Goal: Task Accomplishment & Management: Manage account settings

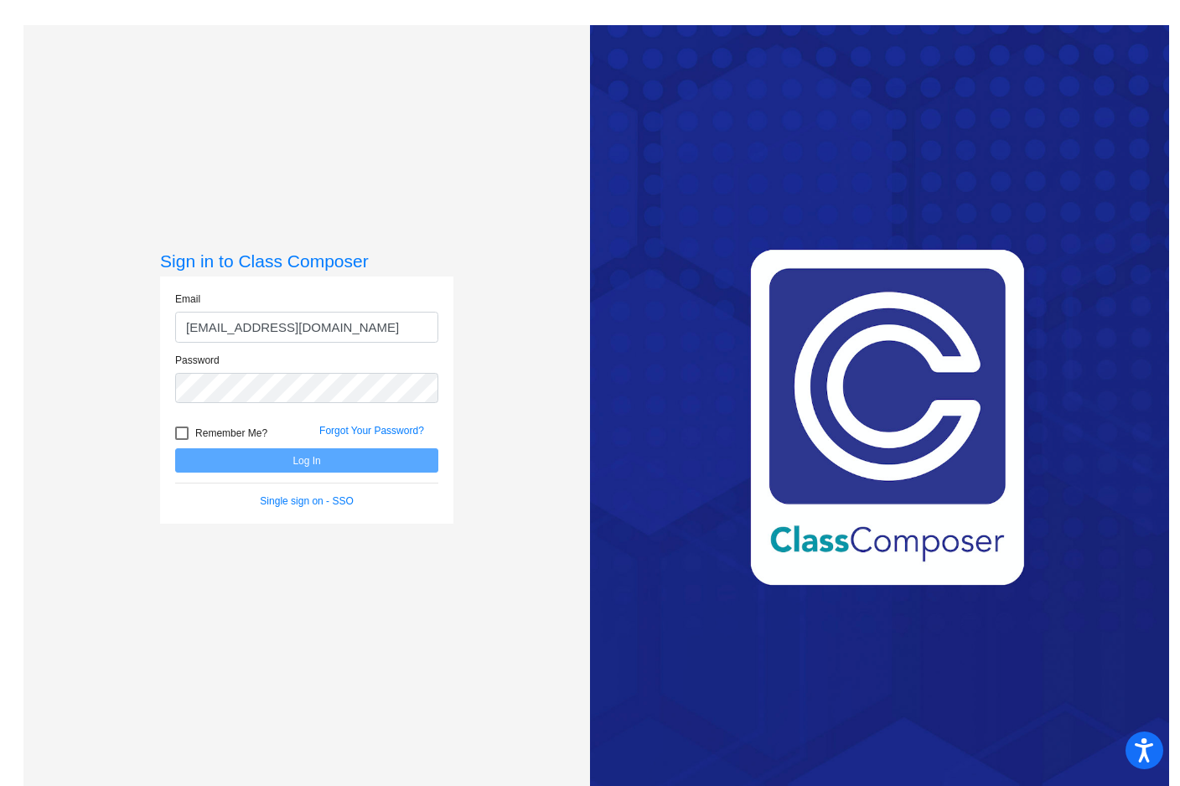
type input "[EMAIL_ADDRESS][DOMAIN_NAME]"
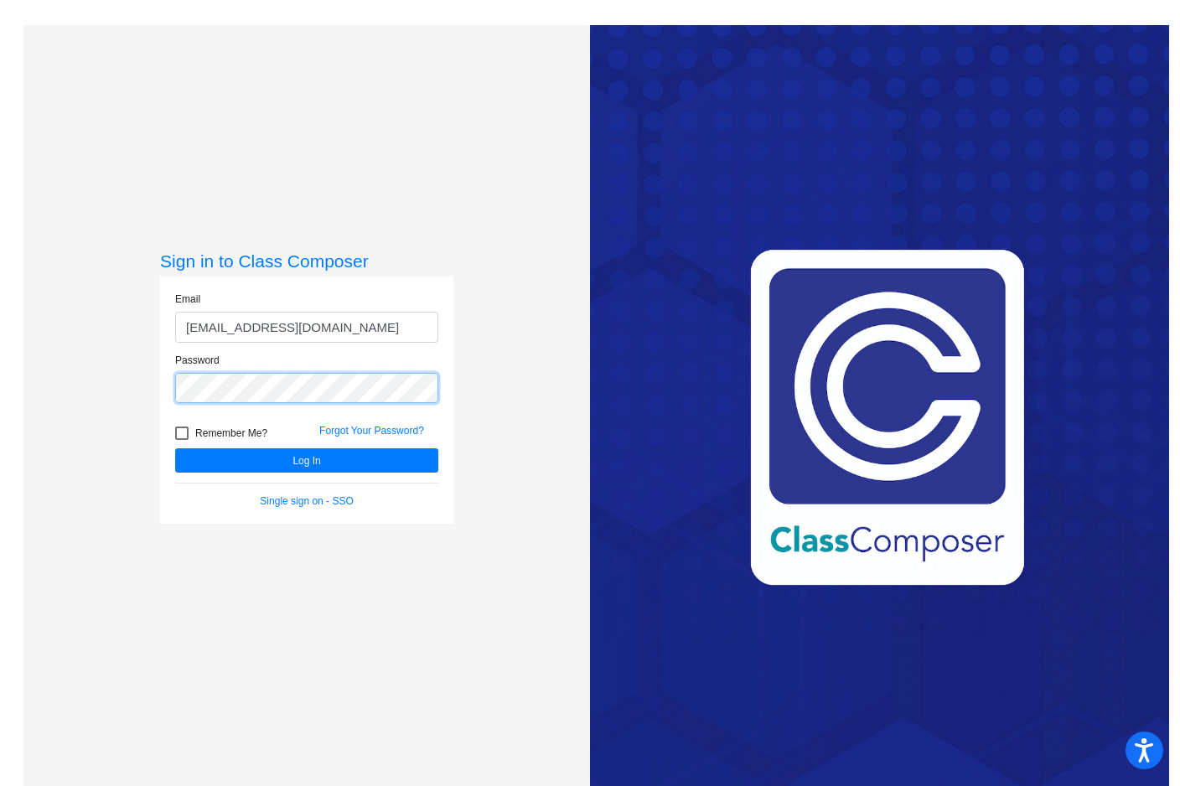
click at [175, 448] on button "Log In" at bounding box center [306, 460] width 263 height 24
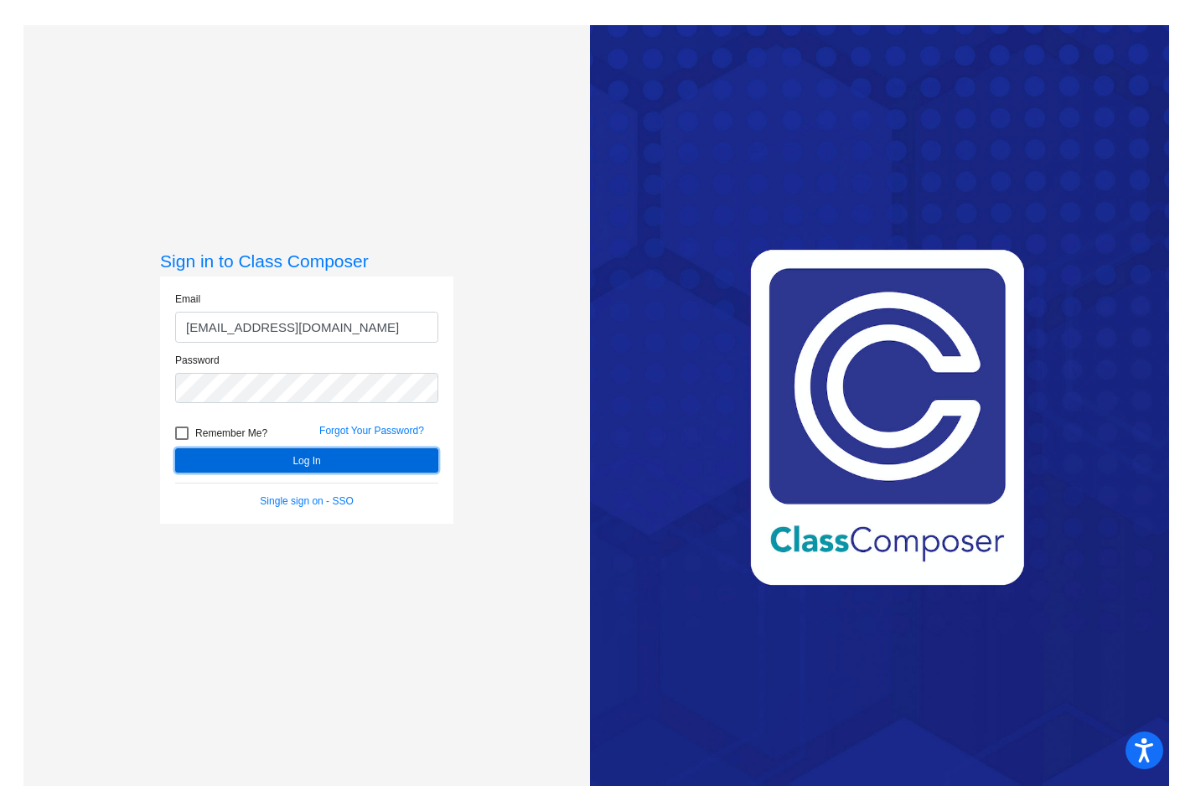
click at [250, 464] on button "Log In" at bounding box center [306, 460] width 263 height 24
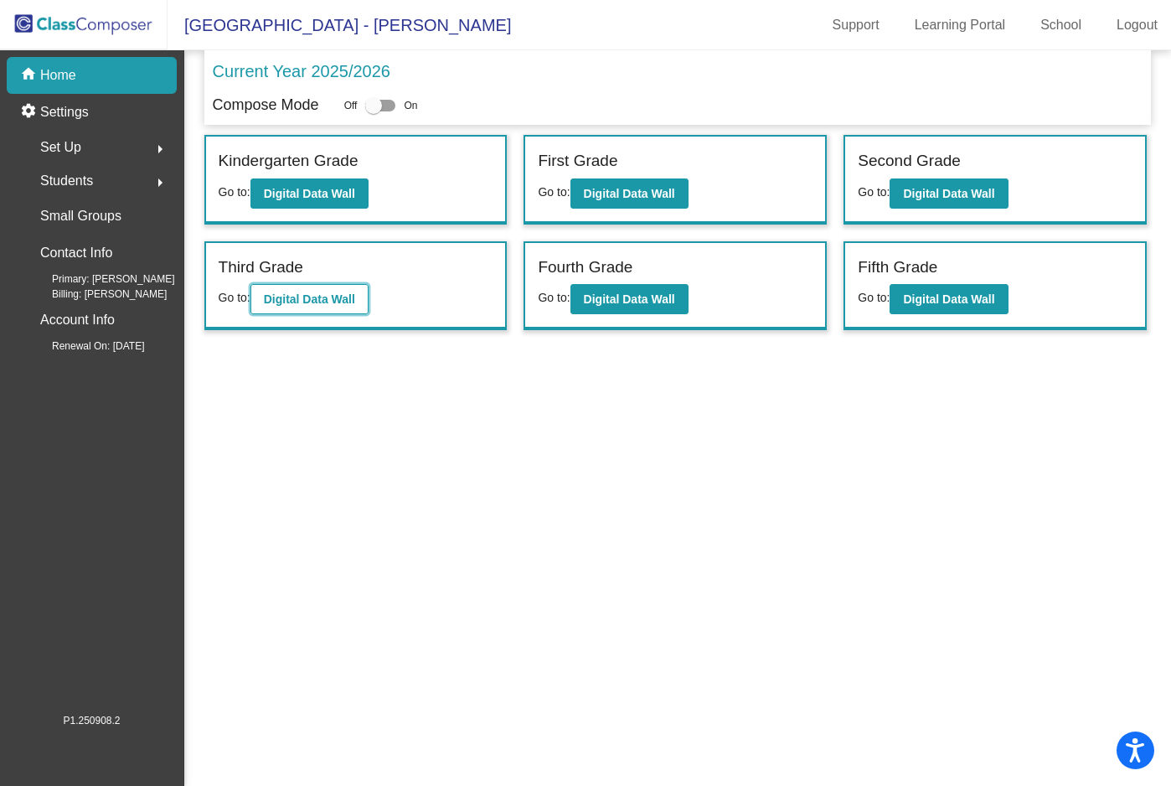
click at [317, 306] on button "Digital Data Wall" at bounding box center [309, 299] width 118 height 30
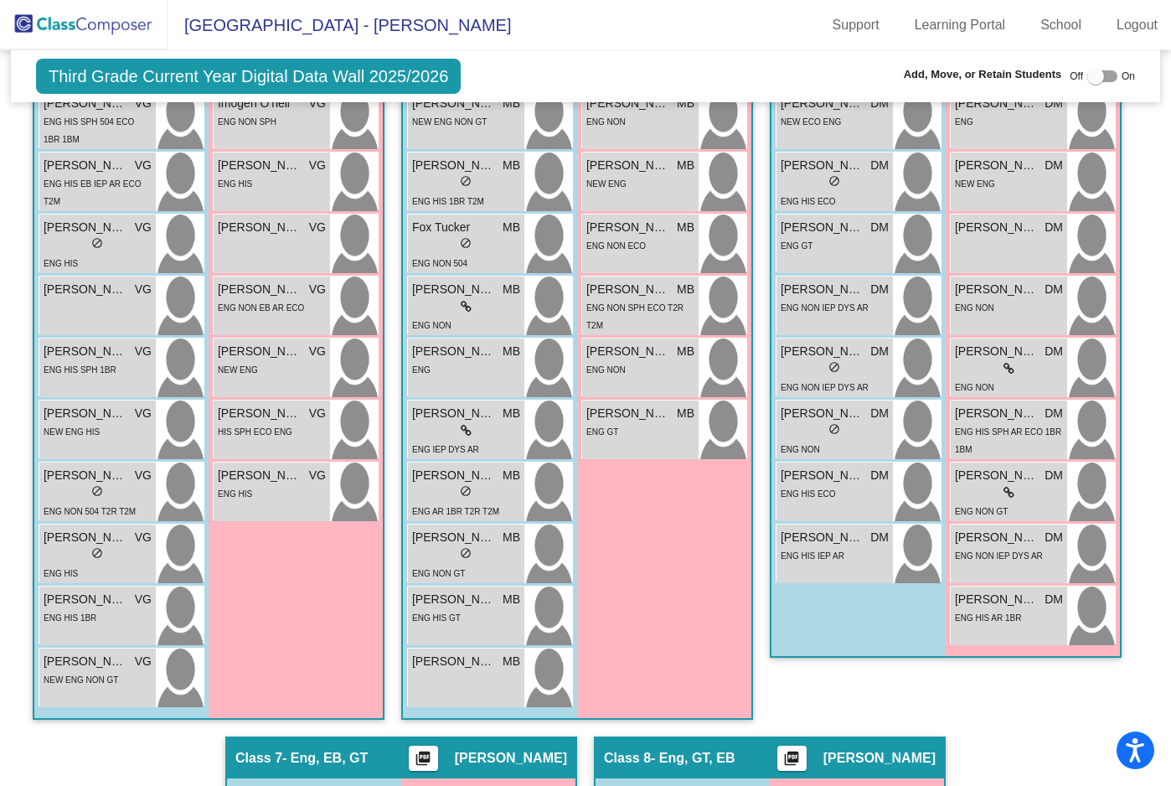
scroll to position [1686, 0]
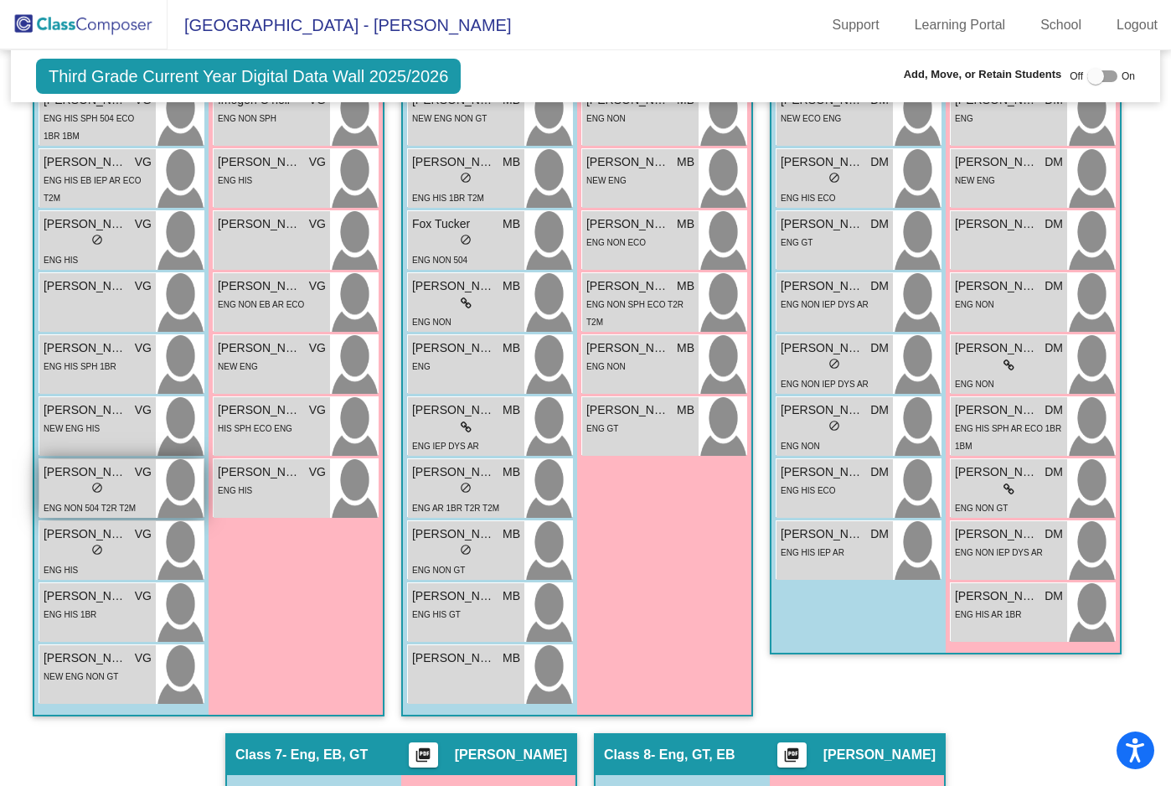
click at [152, 486] on div "lock do_not_disturb_alt" at bounding box center [98, 490] width 108 height 18
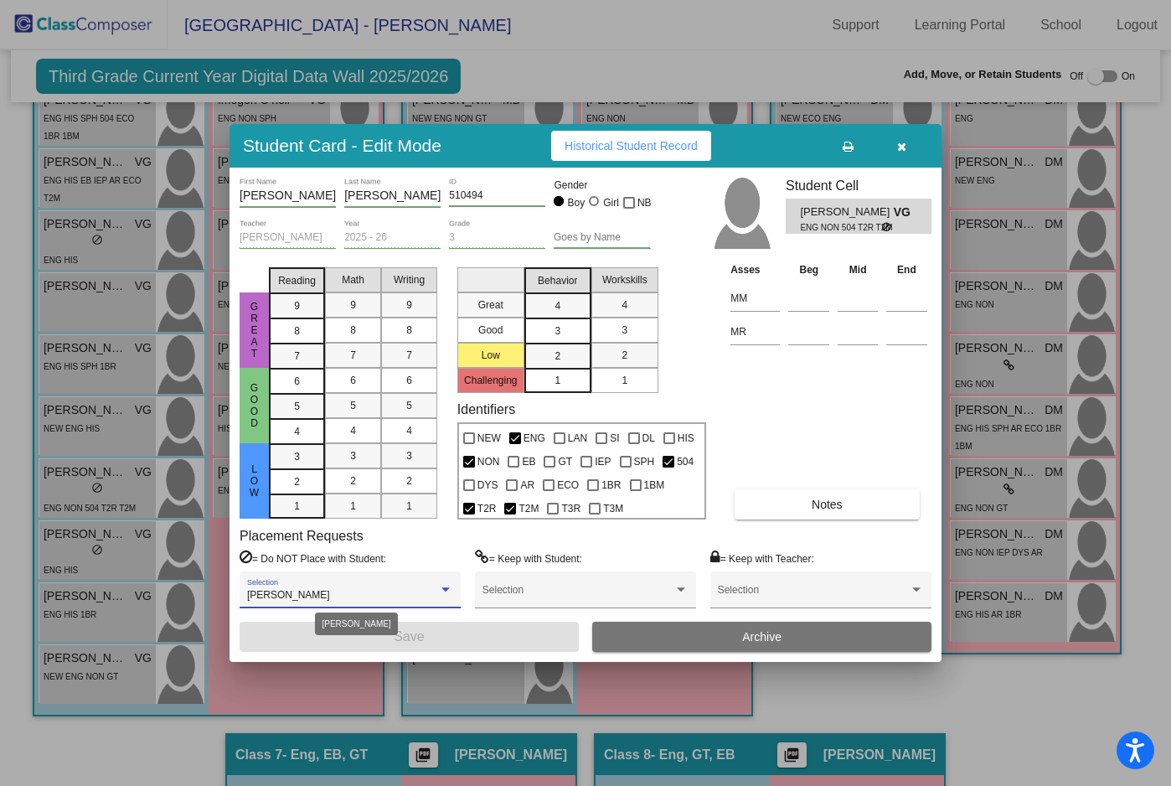
click at [377, 595] on div "[PERSON_NAME]" at bounding box center [342, 596] width 191 height 12
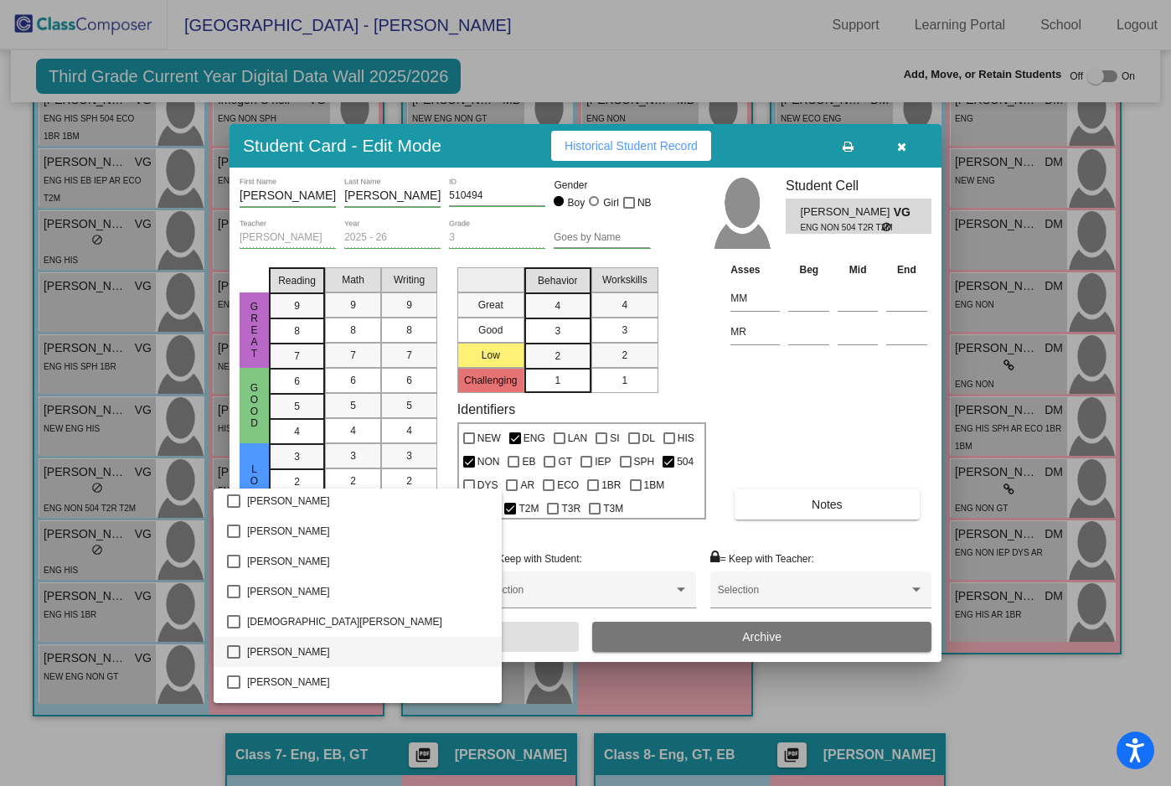
scroll to position [1805, 0]
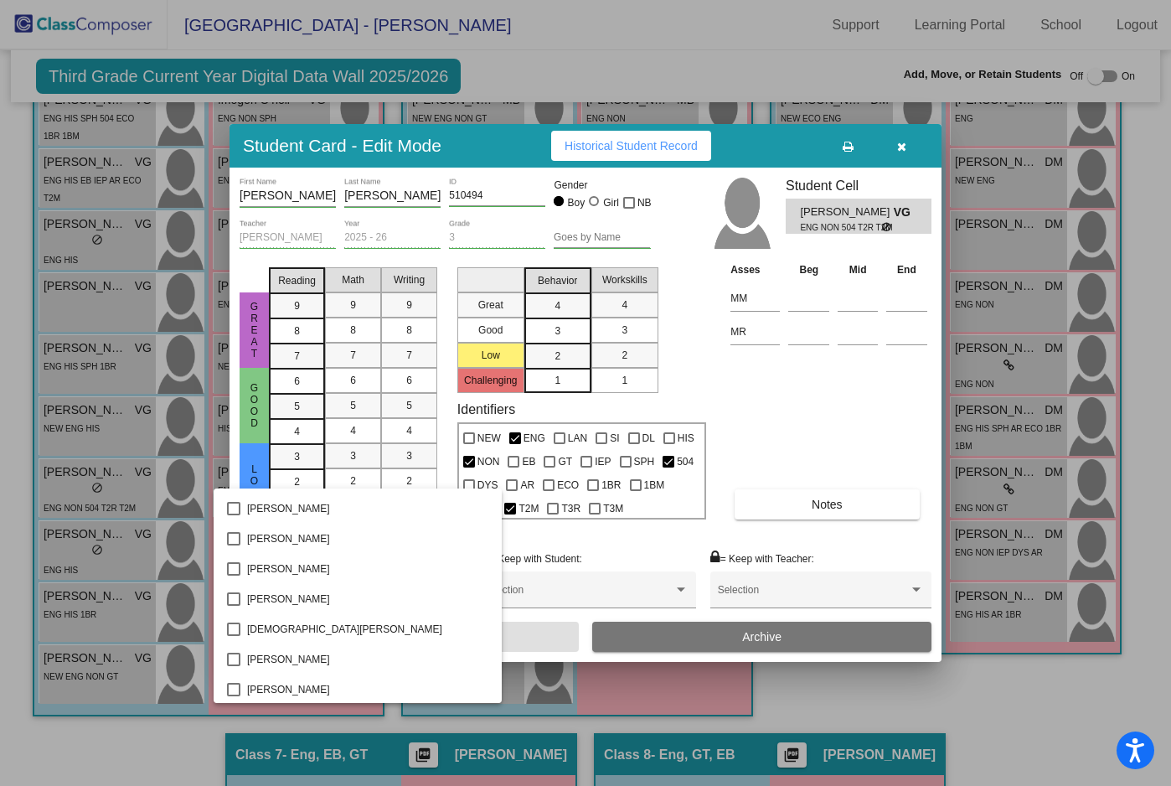
click at [772, 398] on div at bounding box center [585, 393] width 1171 height 786
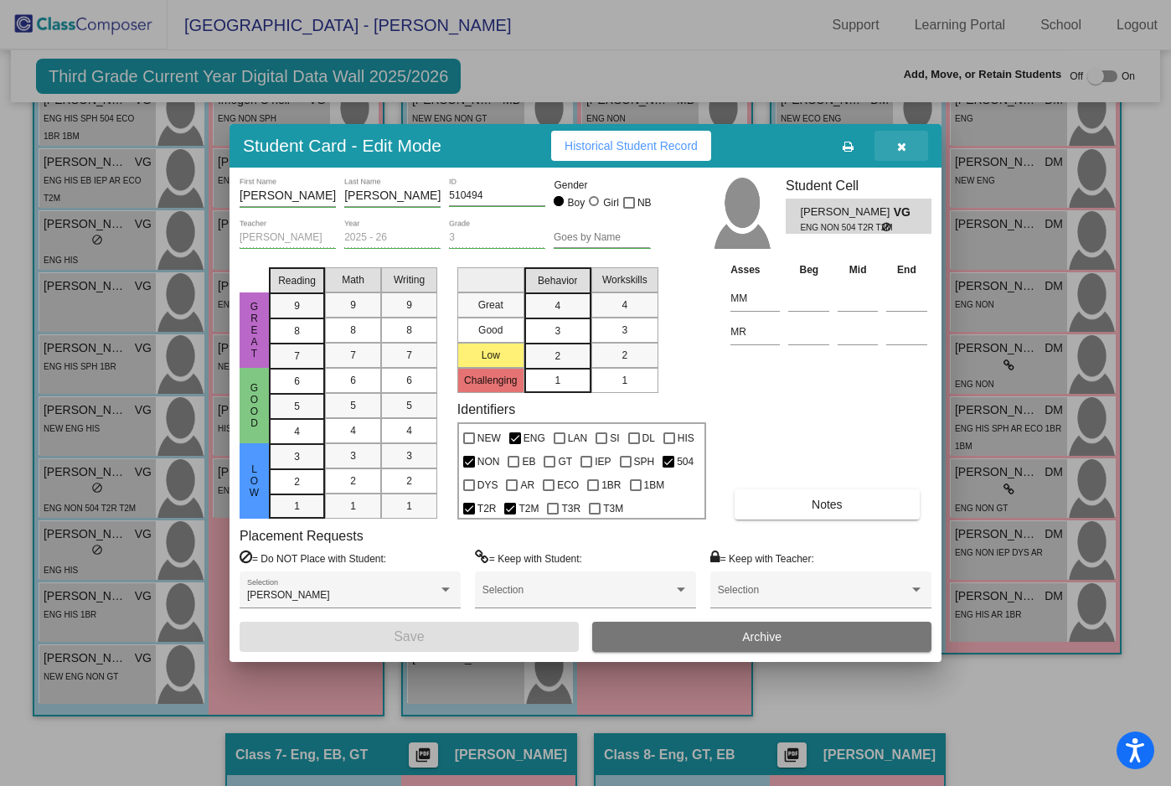
click at [909, 147] on button "button" at bounding box center [902, 146] width 54 height 30
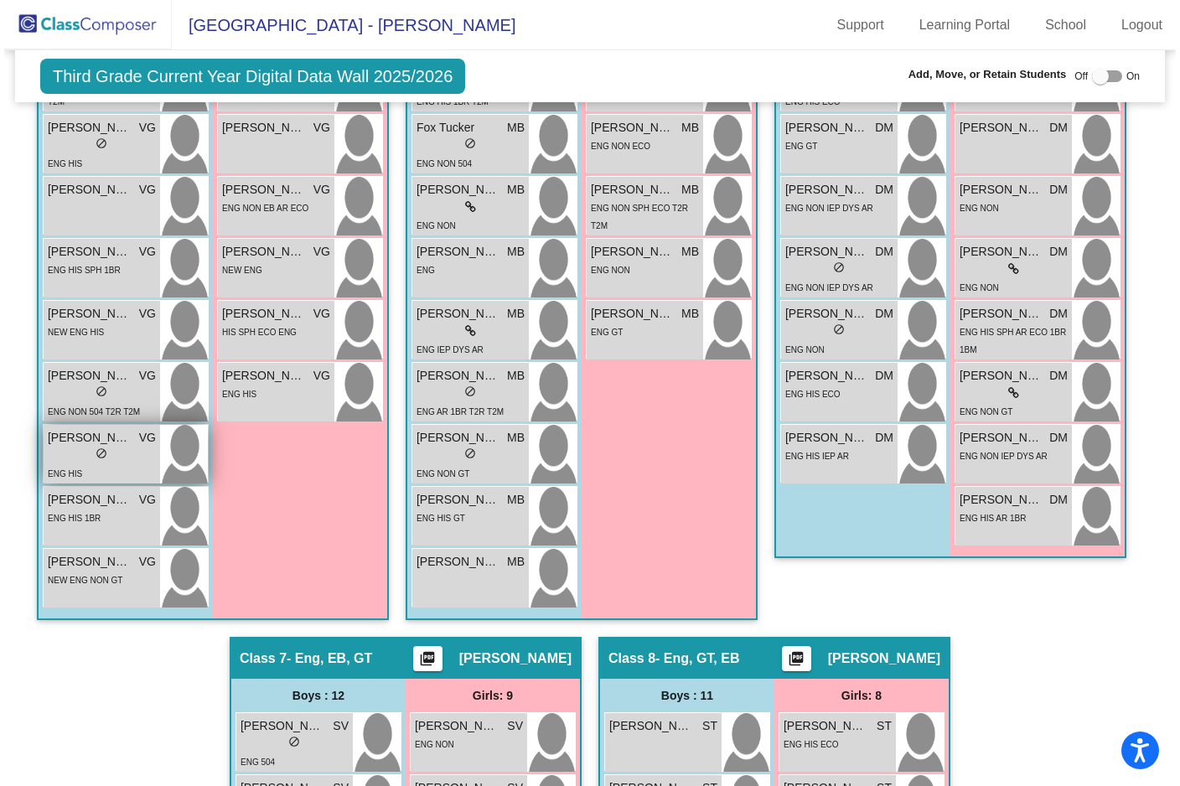
scroll to position [1785, 0]
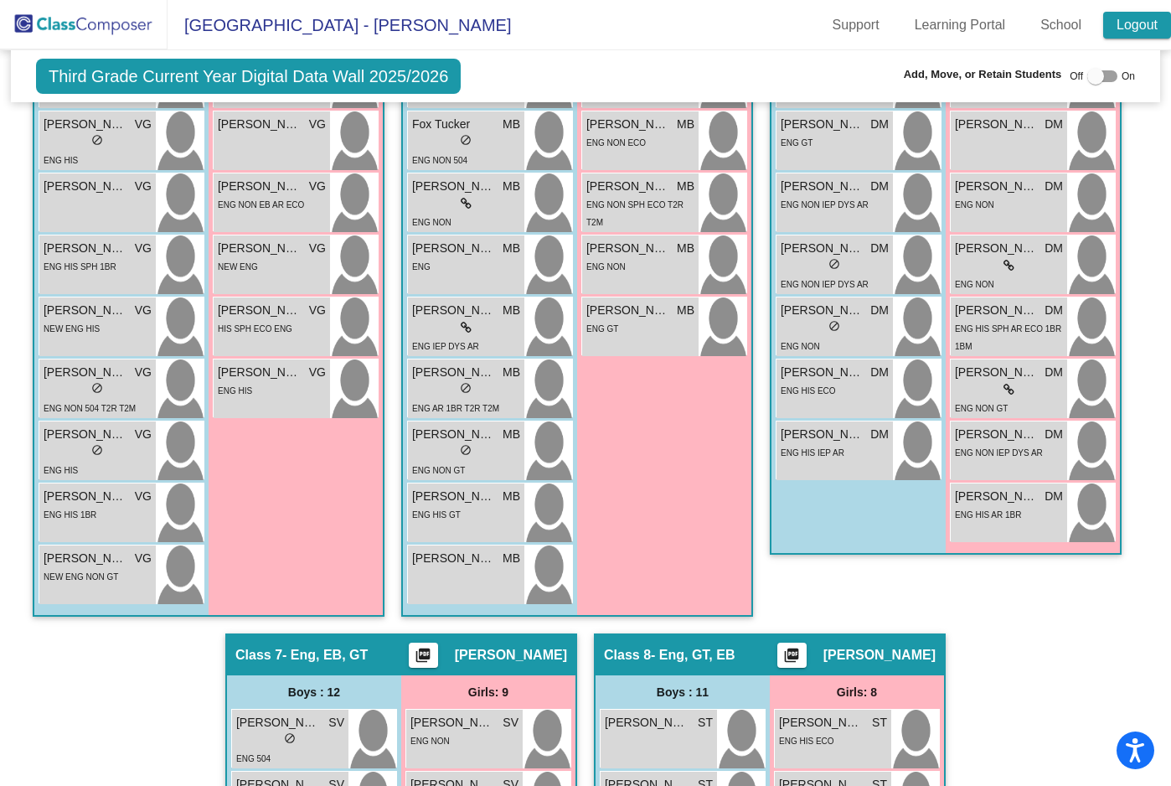
click at [1135, 26] on link "Logout" at bounding box center [1137, 25] width 68 height 27
